Goal: Task Accomplishment & Management: Manage account settings

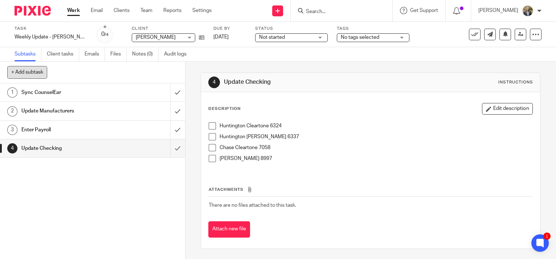
click at [42, 68] on button "+ Add subtask" at bounding box center [27, 72] width 40 height 12
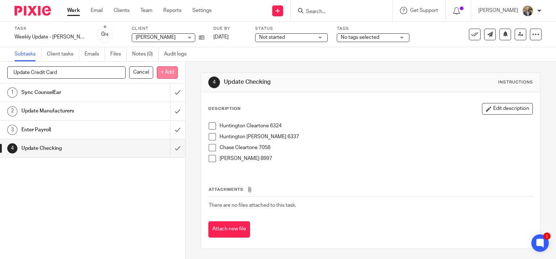
type input "Update Credit Card"
click at [171, 72] on p "+ Add" at bounding box center [167, 72] width 21 height 12
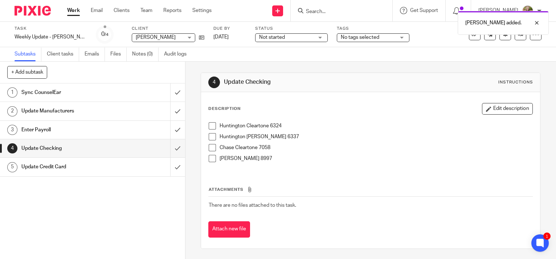
click at [48, 169] on h1 "Update Credit Card" at bounding box center [68, 167] width 94 height 11
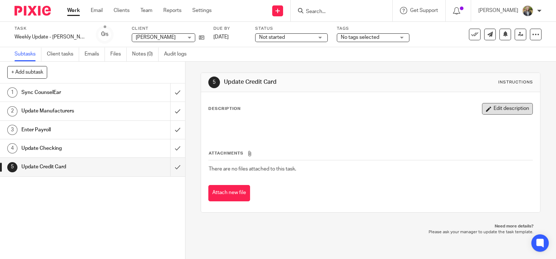
click at [502, 109] on button "Edit description" at bounding box center [507, 109] width 51 height 12
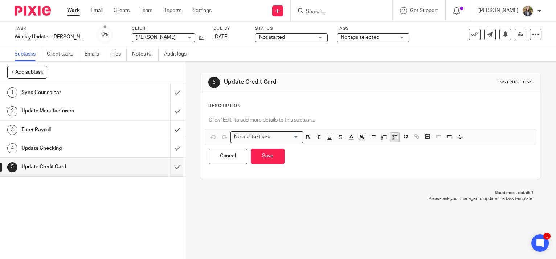
click at [395, 137] on line "button" at bounding box center [396, 137] width 2 height 0
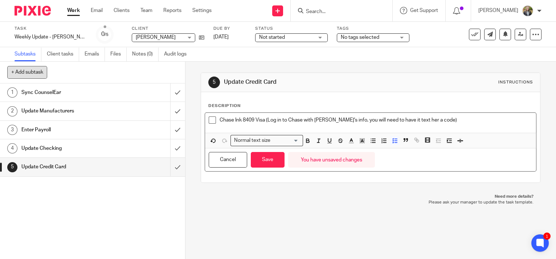
click at [41, 72] on button "+ Add subtask" at bounding box center [27, 72] width 40 height 12
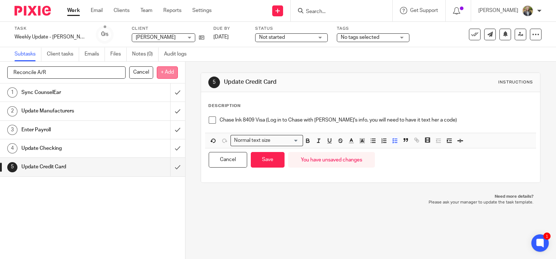
click at [164, 70] on p "+ Add" at bounding box center [167, 72] width 21 height 12
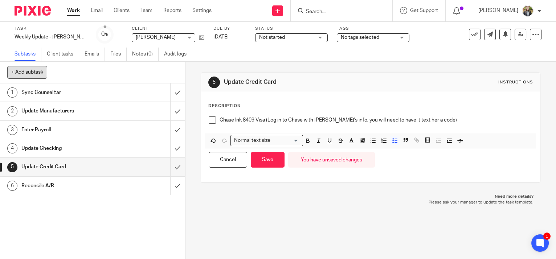
click at [33, 70] on button "+ Add subtask" at bounding box center [27, 72] width 40 height 12
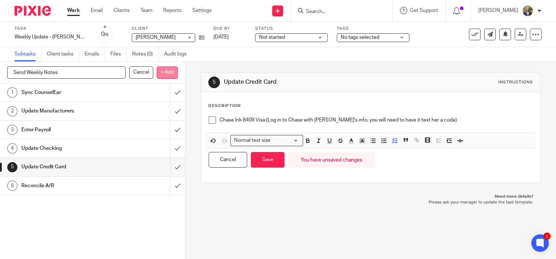
type input "Send Weekly Notes"
click at [161, 74] on p "+ Add" at bounding box center [167, 72] width 21 height 12
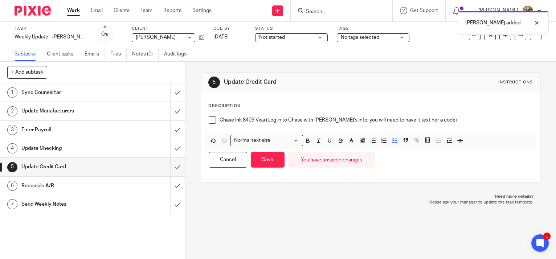
click at [71, 202] on h1 "Send Weekly Notes" at bounding box center [68, 204] width 94 height 11
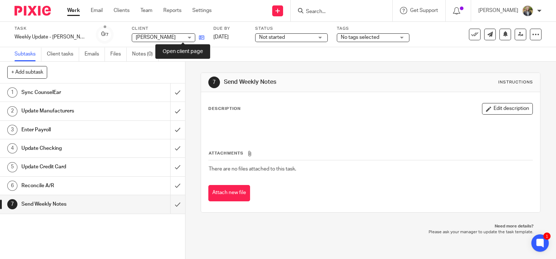
click at [199, 37] on icon at bounding box center [201, 37] width 5 height 5
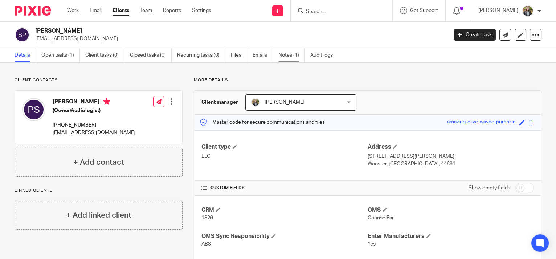
click at [293, 57] on link "Notes (1)" at bounding box center [292, 55] width 27 height 14
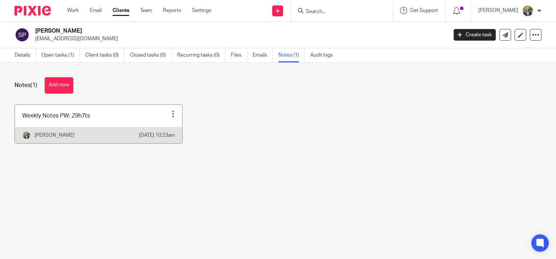
click at [98, 123] on link at bounding box center [98, 124] width 167 height 38
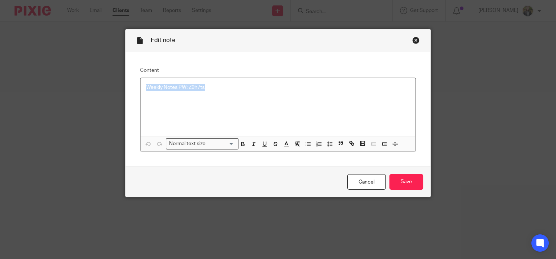
drag, startPoint x: 220, startPoint y: 86, endPoint x: 66, endPoint y: 87, distance: 154.4
click at [66, 87] on div "Edit note Content Weekly Notes PW: Z9h7ts Normal text size Loading... Remove Ed…" at bounding box center [278, 129] width 556 height 259
copy p "Weekly Notes PW: Z9h7ts"
click at [400, 184] on input "Save" at bounding box center [407, 182] width 34 height 16
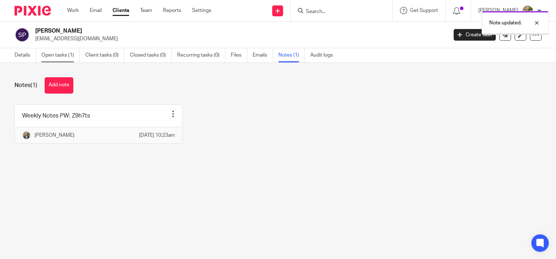
click at [56, 55] on link "Open tasks (1)" at bounding box center [60, 55] width 38 height 14
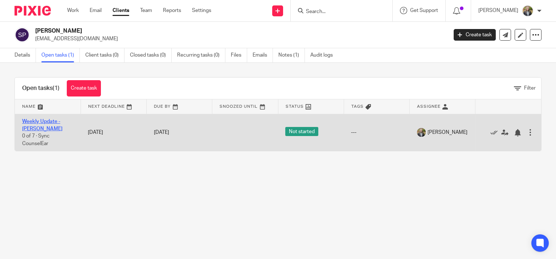
click at [40, 120] on link "Weekly Update - [PERSON_NAME]" at bounding box center [42, 125] width 40 height 12
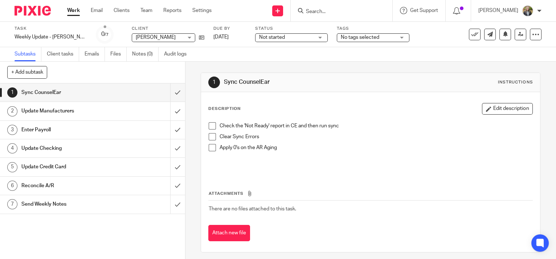
click at [49, 206] on h1 "Send Weekly Notes" at bounding box center [68, 204] width 94 height 11
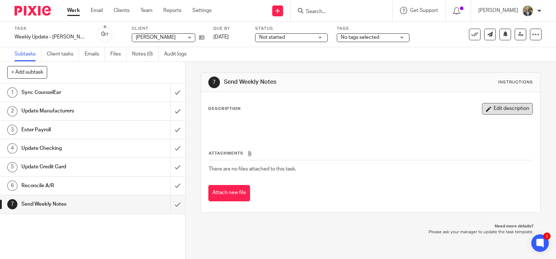
click at [494, 109] on button "Edit description" at bounding box center [507, 109] width 51 height 12
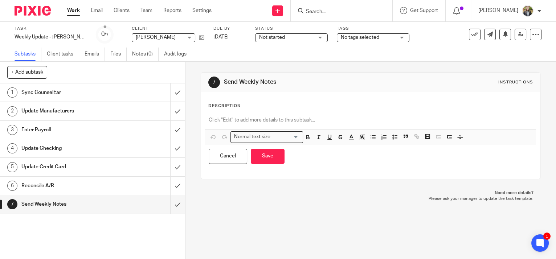
click at [220, 113] on div "Normal text size Loading... Remove Edit Insert new video Copy and paste the vid…" at bounding box center [371, 141] width 332 height 56
click at [217, 120] on p at bounding box center [371, 120] width 324 height 7
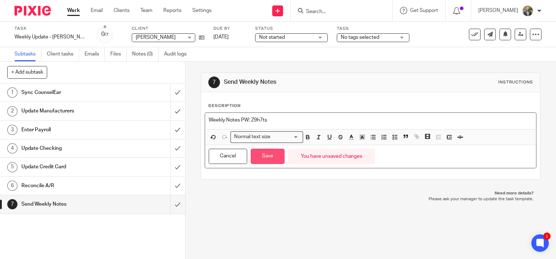
click at [277, 160] on button "Save" at bounding box center [268, 157] width 34 height 16
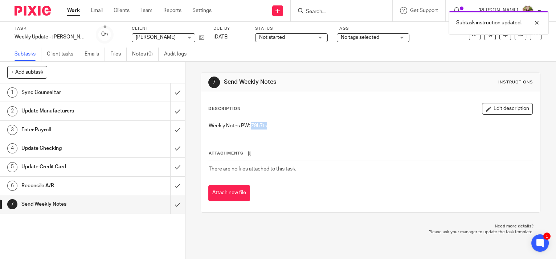
drag, startPoint x: 269, startPoint y: 124, endPoint x: 250, endPoint y: 126, distance: 18.6
click at [250, 126] on p "Weekly Notes PW: Z9h7ts" at bounding box center [371, 125] width 324 height 7
copy p "Z9h7ts"
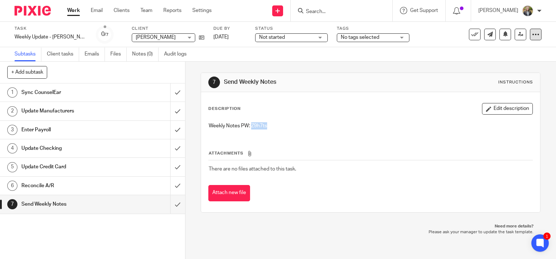
click at [532, 34] on icon at bounding box center [535, 34] width 7 height 7
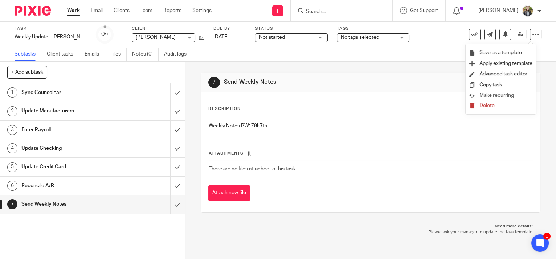
click at [493, 94] on span "Make recurring" at bounding box center [497, 95] width 35 height 5
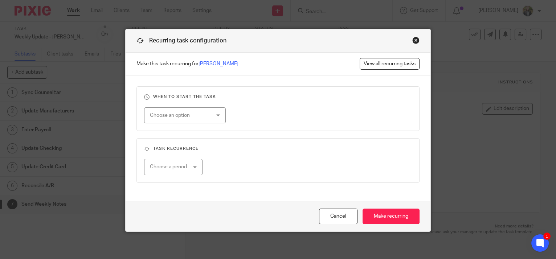
click at [188, 114] on div "Choose an option" at bounding box center [180, 115] width 61 height 15
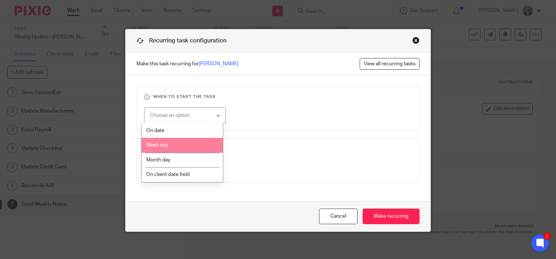
click at [155, 146] on span "Week day" at bounding box center [157, 145] width 22 height 5
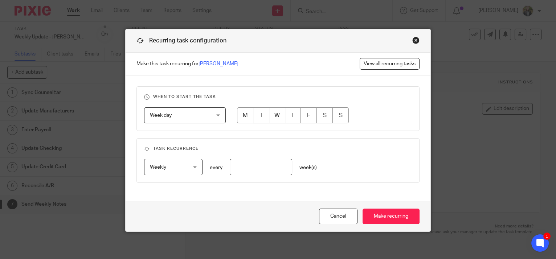
click at [279, 116] on input "radio" at bounding box center [277, 115] width 16 height 16
radio input "true"
click at [230, 167] on input "number" at bounding box center [261, 167] width 62 height 16
type input "1"
click at [395, 212] on input "Make recurring" at bounding box center [391, 217] width 57 height 16
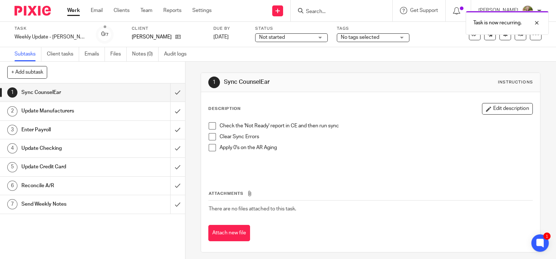
click at [76, 8] on link "Work" at bounding box center [73, 10] width 13 height 7
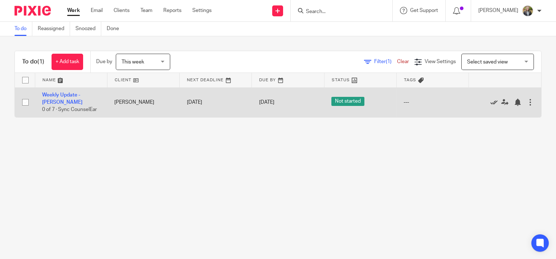
click at [491, 101] on icon at bounding box center [494, 102] width 7 height 7
